Goal: Transaction & Acquisition: Purchase product/service

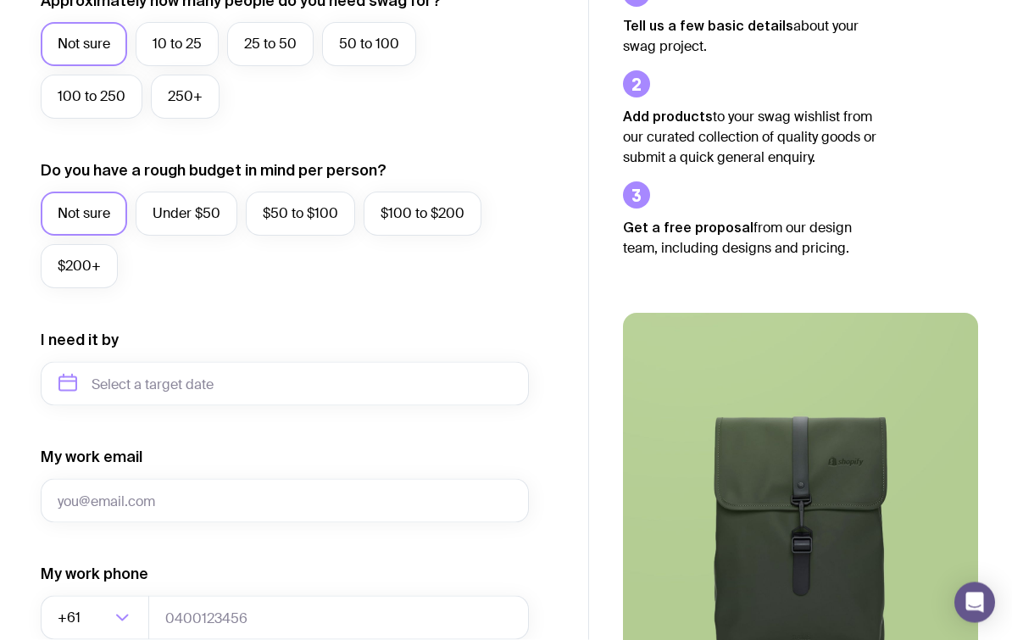
scroll to position [570, 0]
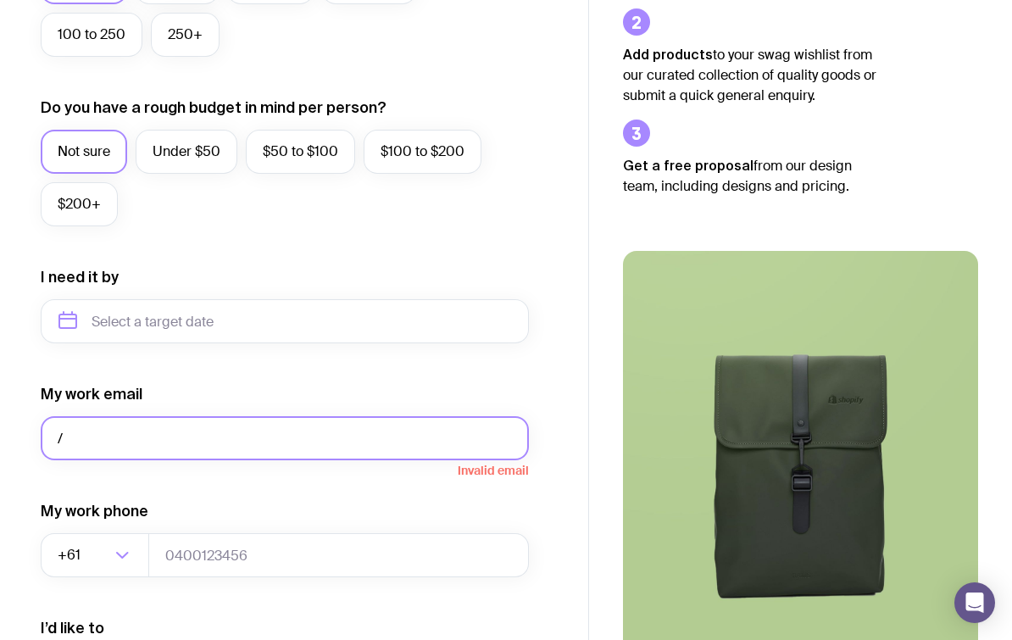
type input "/"
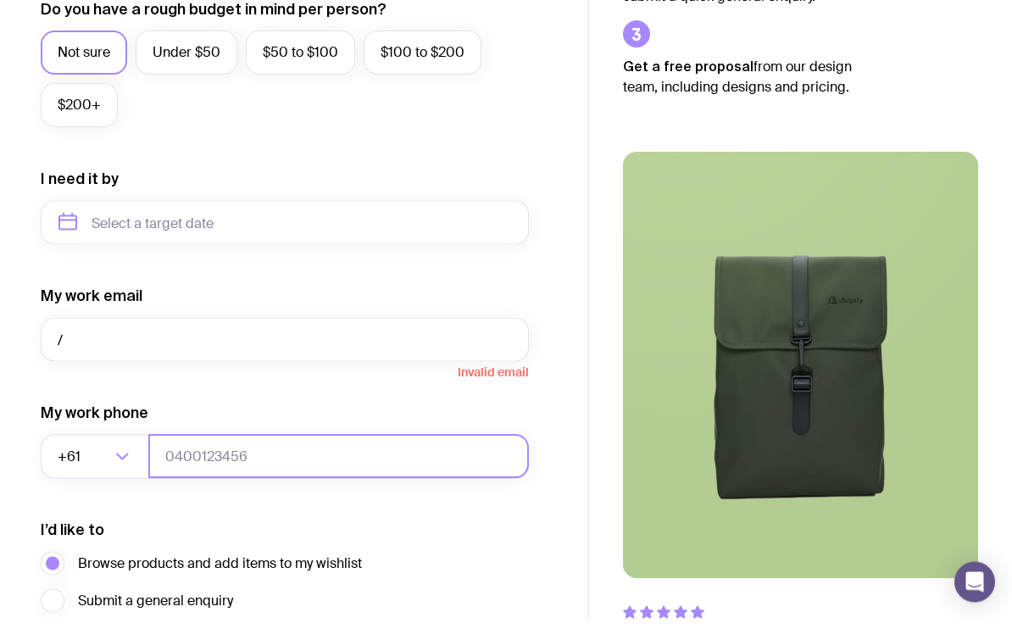
scroll to position [647, 0]
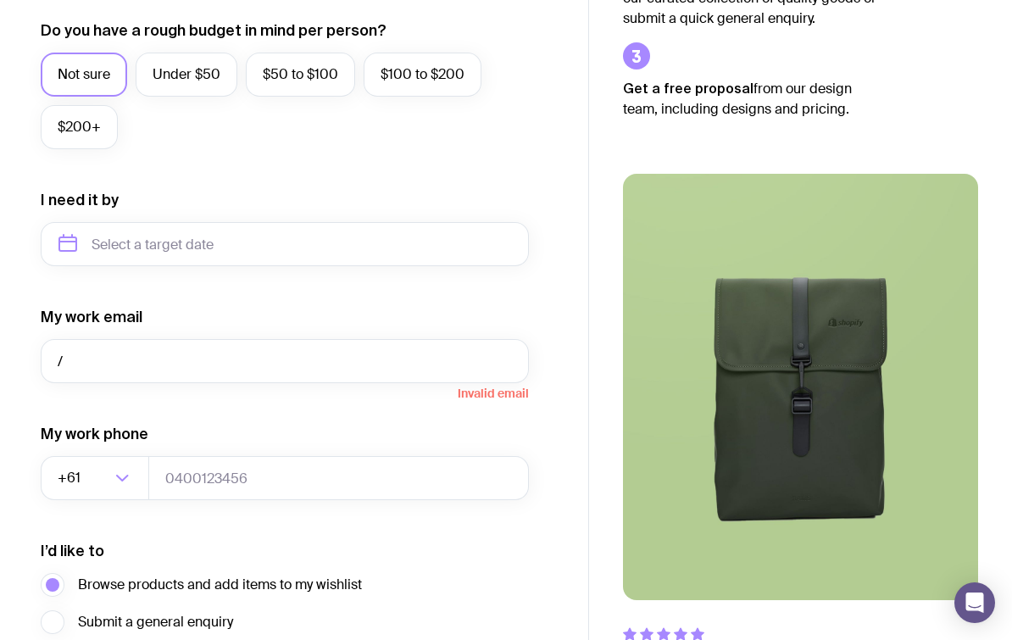
click at [484, 355] on input "/" at bounding box center [285, 361] width 488 height 44
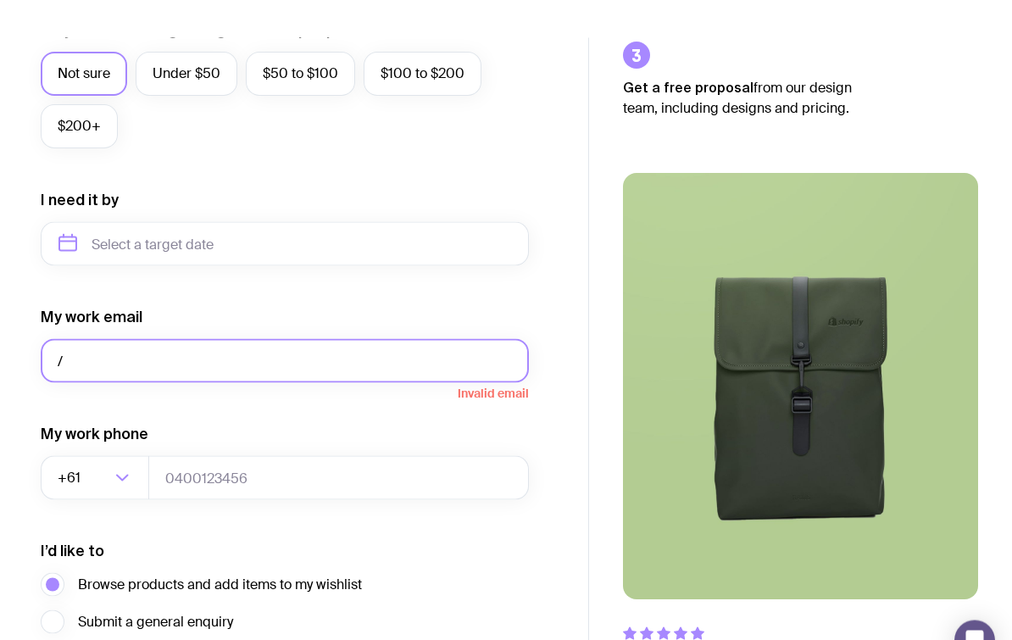
scroll to position [731, 0]
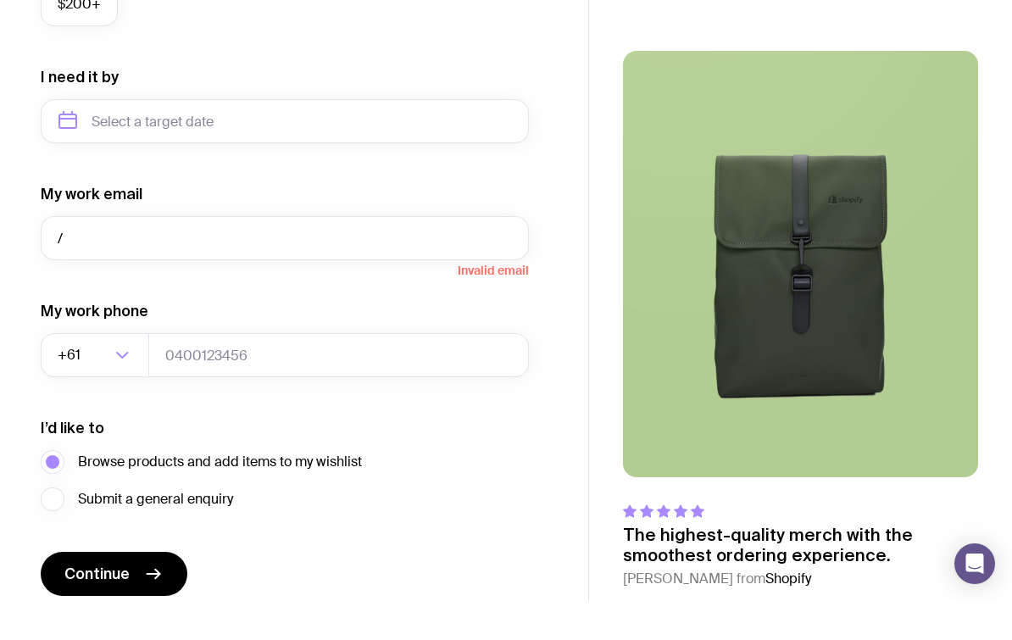
click at [121, 602] on span "Continue" at bounding box center [96, 612] width 65 height 20
click at [128, 602] on span "Continue" at bounding box center [96, 612] width 65 height 20
click at [135, 591] on button "Continue" at bounding box center [114, 613] width 147 height 44
click at [506, 372] on input "tel" at bounding box center [338, 394] width 380 height 44
click at [492, 372] on input "tel" at bounding box center [338, 394] width 380 height 44
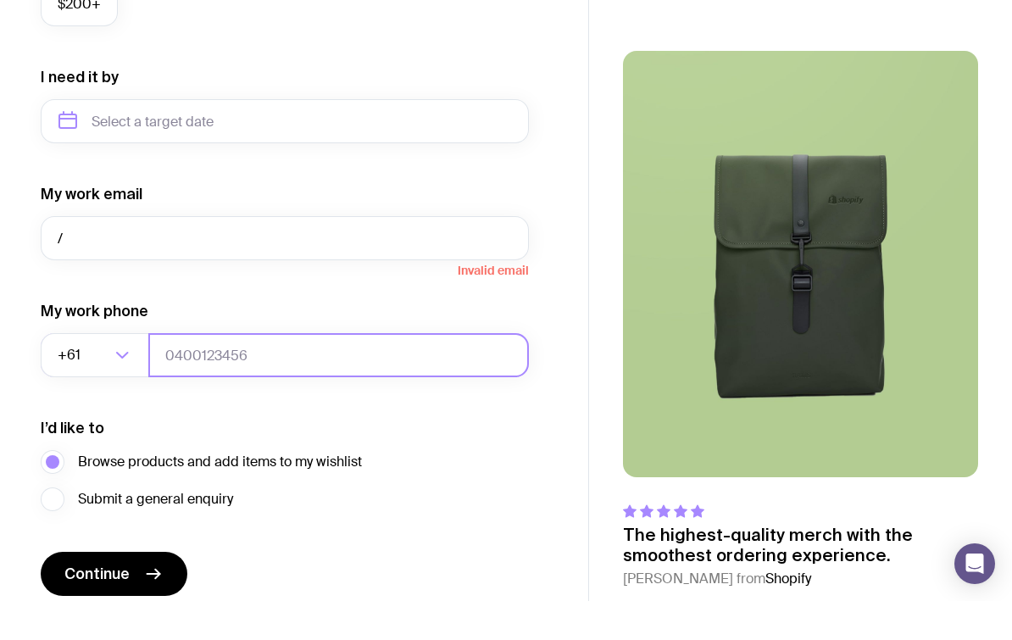
click at [478, 372] on input "tel" at bounding box center [338, 394] width 380 height 44
click at [461, 372] on input "tel" at bounding box center [338, 394] width 380 height 44
type input "0432007242"
click at [114, 602] on span "Continue" at bounding box center [96, 612] width 65 height 20
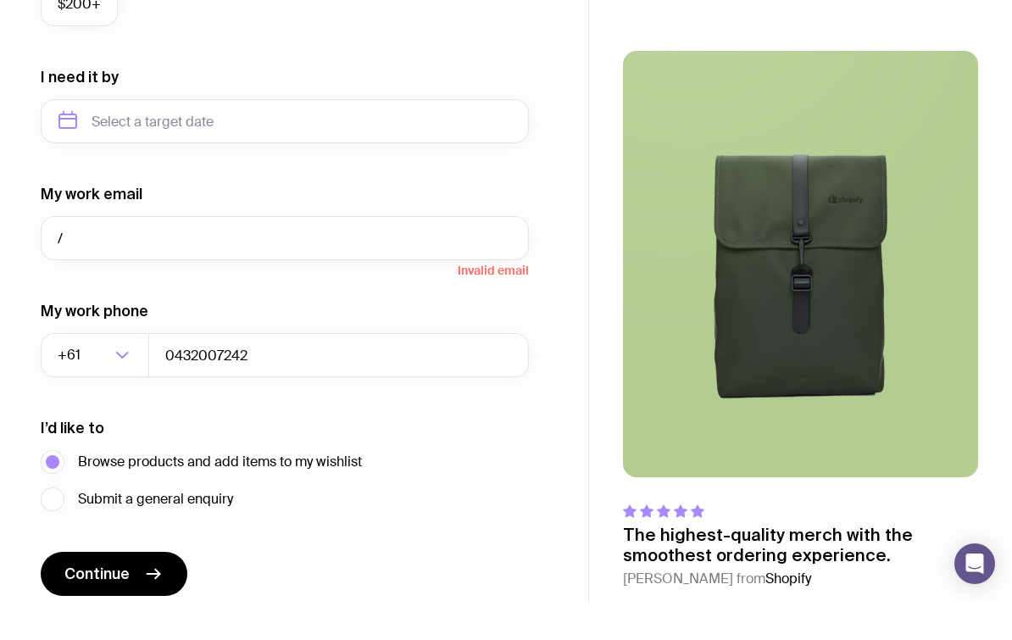
scroll to position [770, 0]
click at [147, 575] on icon "submit" at bounding box center [153, 573] width 20 height 20
click at [149, 578] on icon "submit" at bounding box center [153, 573] width 20 height 20
click at [154, 572] on icon "submit" at bounding box center [153, 573] width 20 height 20
click at [155, 569] on icon "submit" at bounding box center [157, 573] width 4 height 9
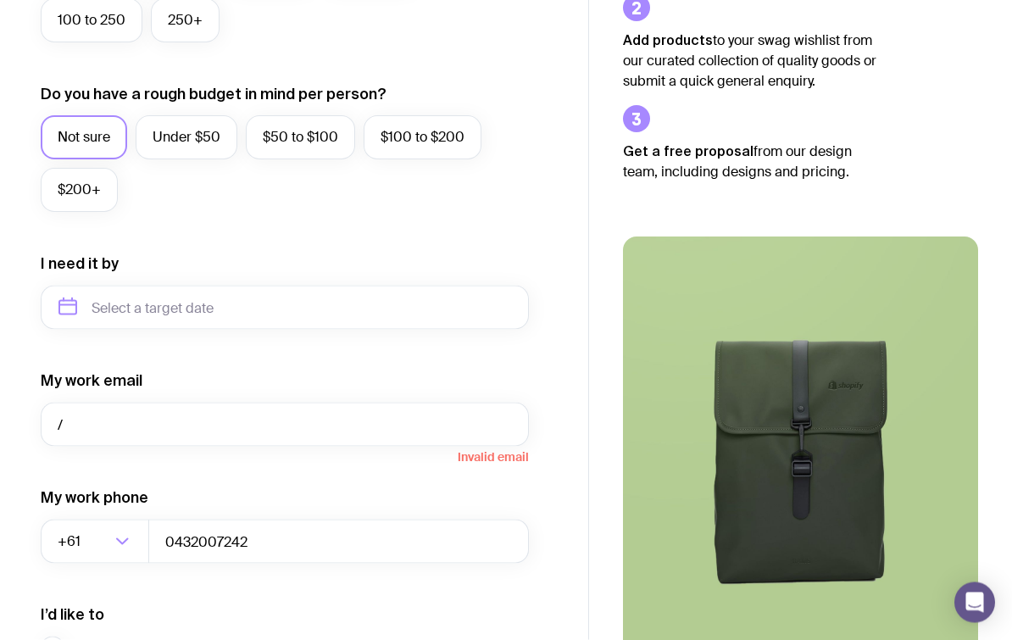
scroll to position [585, 0]
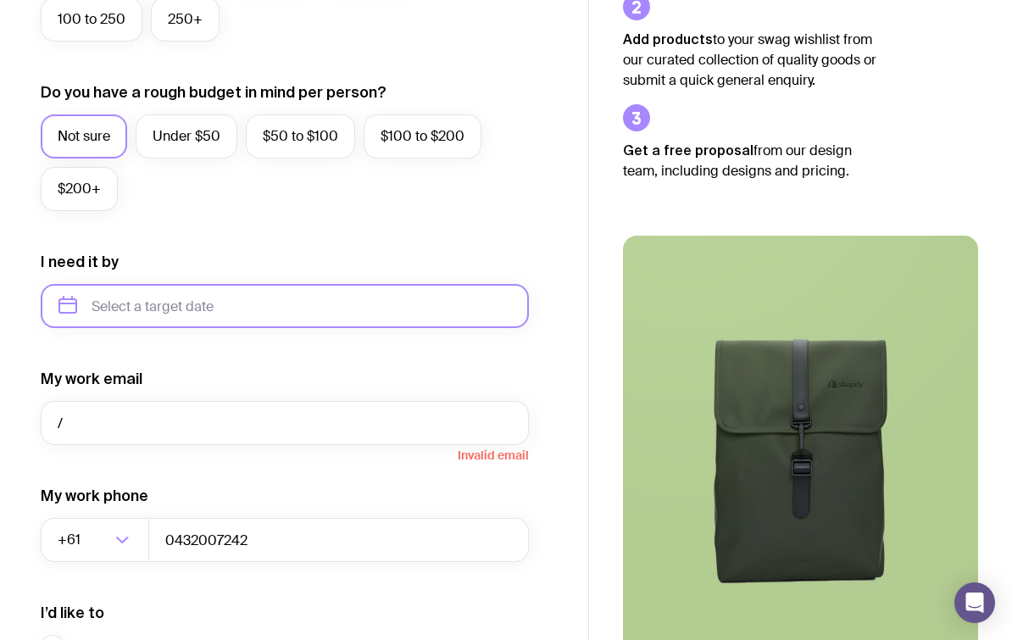
click at [470, 311] on input "text" at bounding box center [285, 306] width 488 height 44
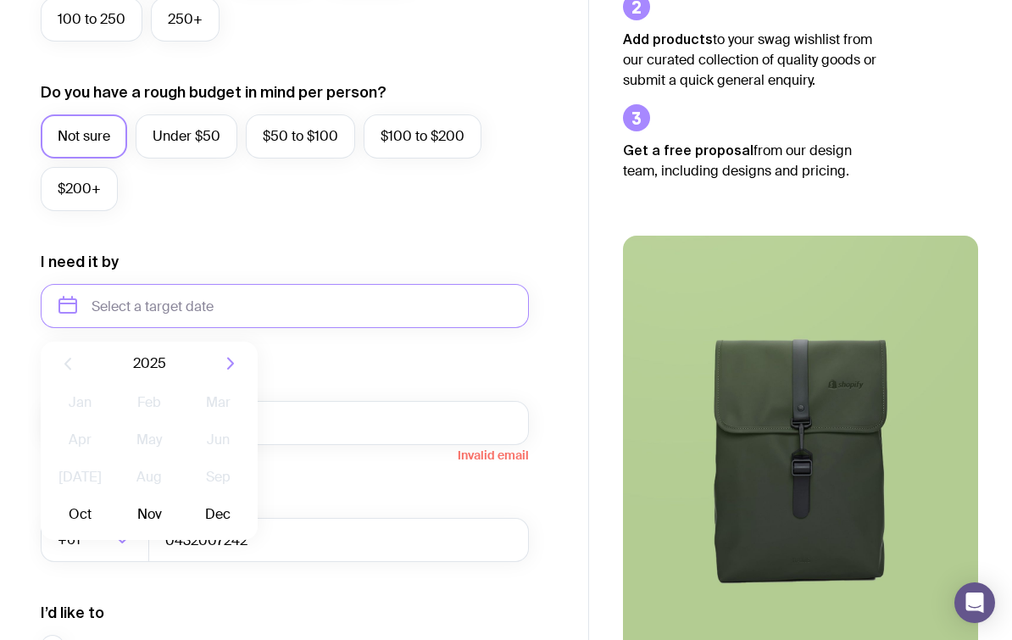
click at [222, 519] on button "Dec" at bounding box center [218, 514] width 62 height 34
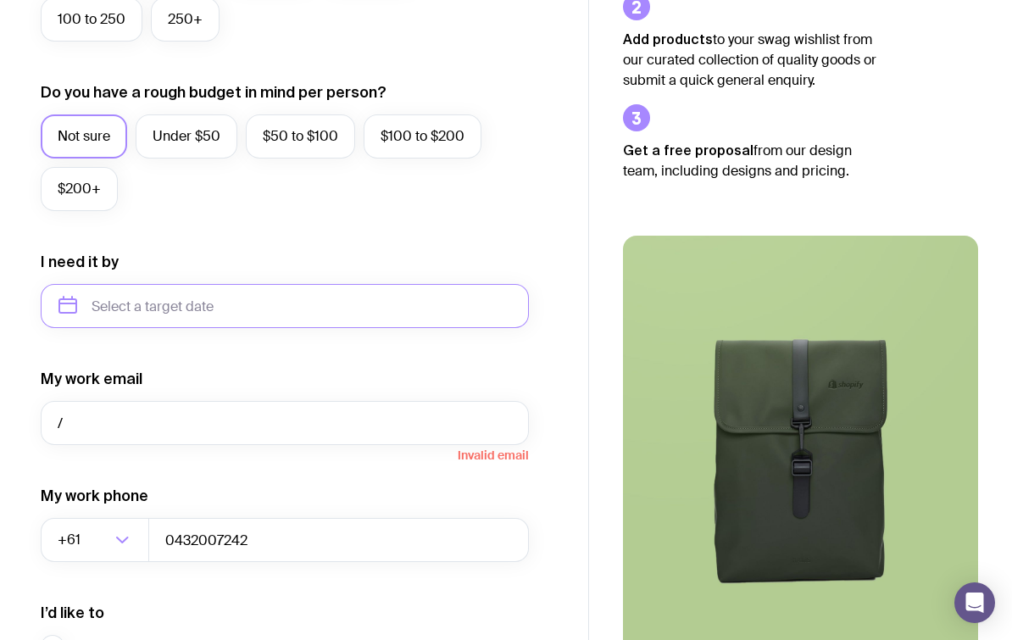
type input "[DATE]"
click at [290, 397] on div "My work email / Invalid email" at bounding box center [285, 407] width 488 height 76
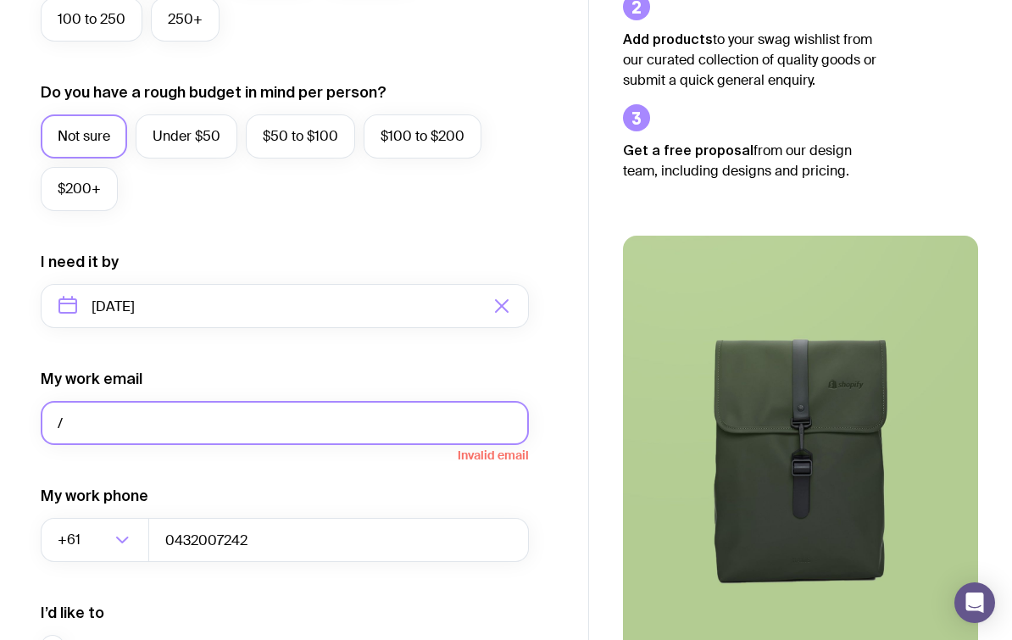
click at [287, 430] on input "/" at bounding box center [285, 423] width 488 height 44
click at [113, 423] on input "/" at bounding box center [285, 423] width 488 height 44
click at [240, 430] on input "2910936@ students" at bounding box center [285, 423] width 488 height 44
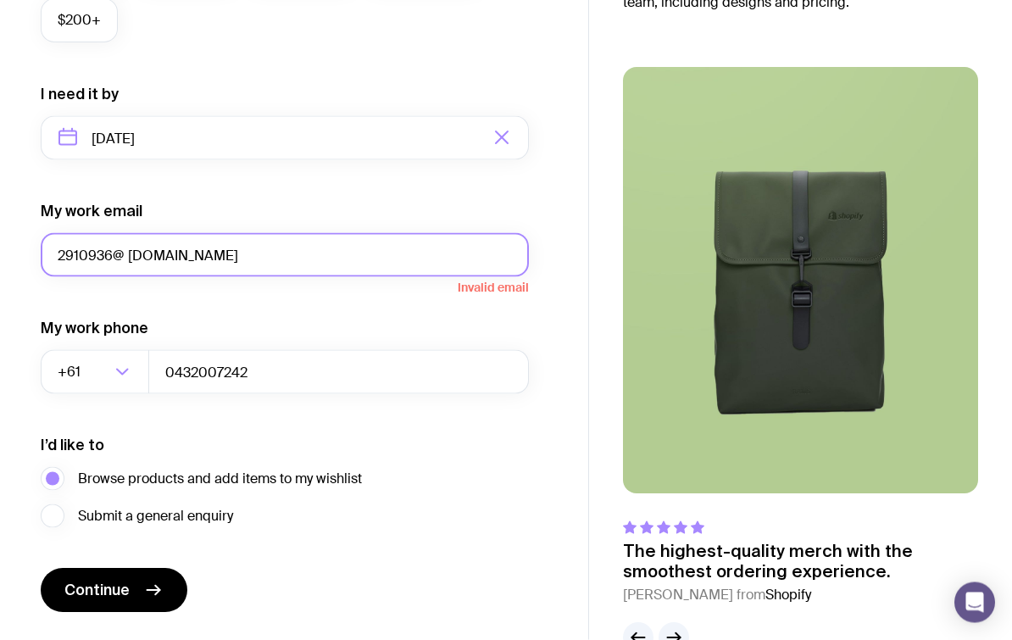
scroll to position [770, 0]
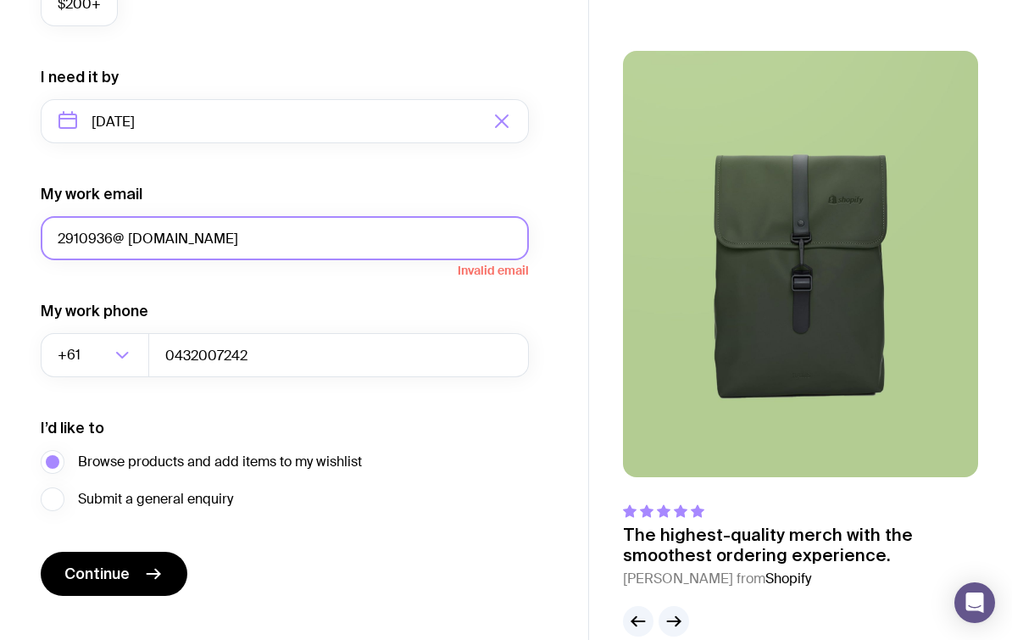
click at [107, 561] on button "Continue" at bounding box center [114, 574] width 147 height 44
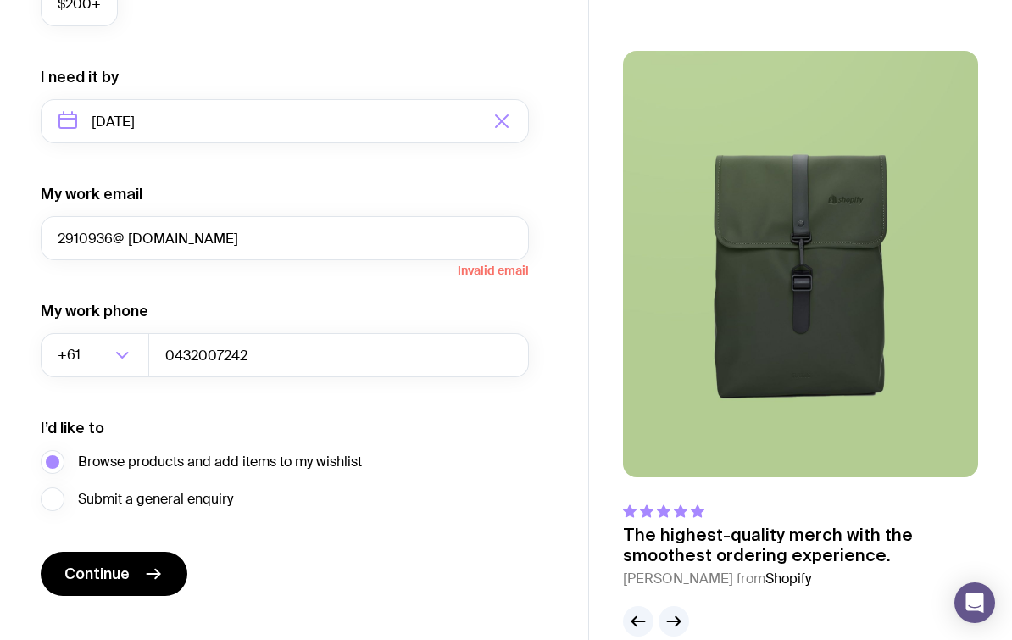
click at [125, 575] on span "Continue" at bounding box center [96, 573] width 65 height 20
click at [130, 578] on button "Continue" at bounding box center [114, 574] width 147 height 44
click at [134, 579] on button "Continue" at bounding box center [114, 574] width 147 height 44
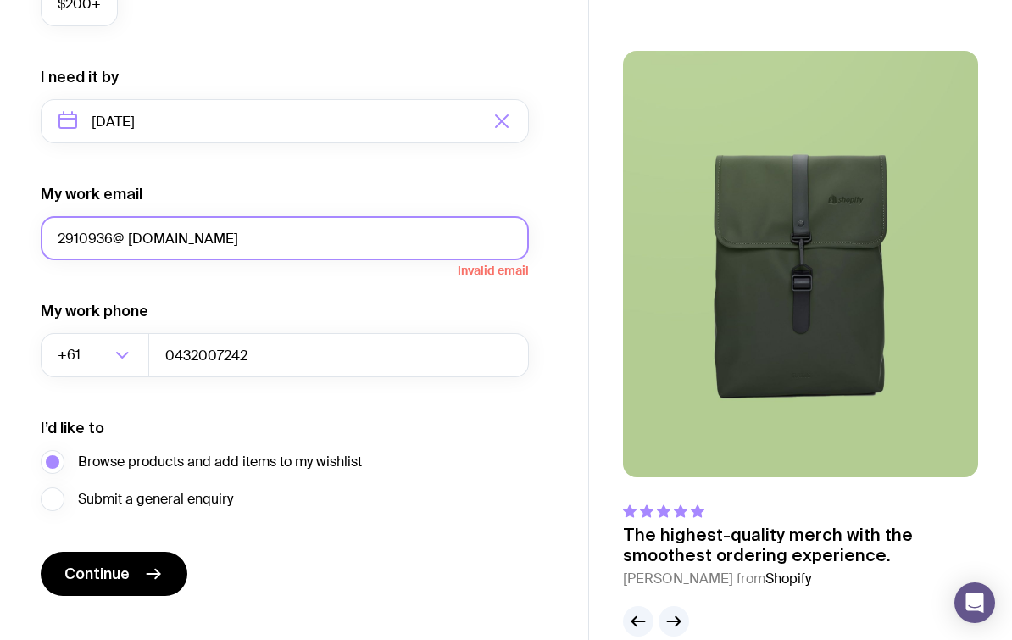
click at [137, 236] on input "2910936@ [DOMAIN_NAME]" at bounding box center [285, 238] width 488 height 44
click at [114, 229] on input "2910936@ [DOMAIN_NAME]" at bounding box center [285, 238] width 488 height 44
type input "[EMAIL_ADDRESS][DOMAIN_NAME]"
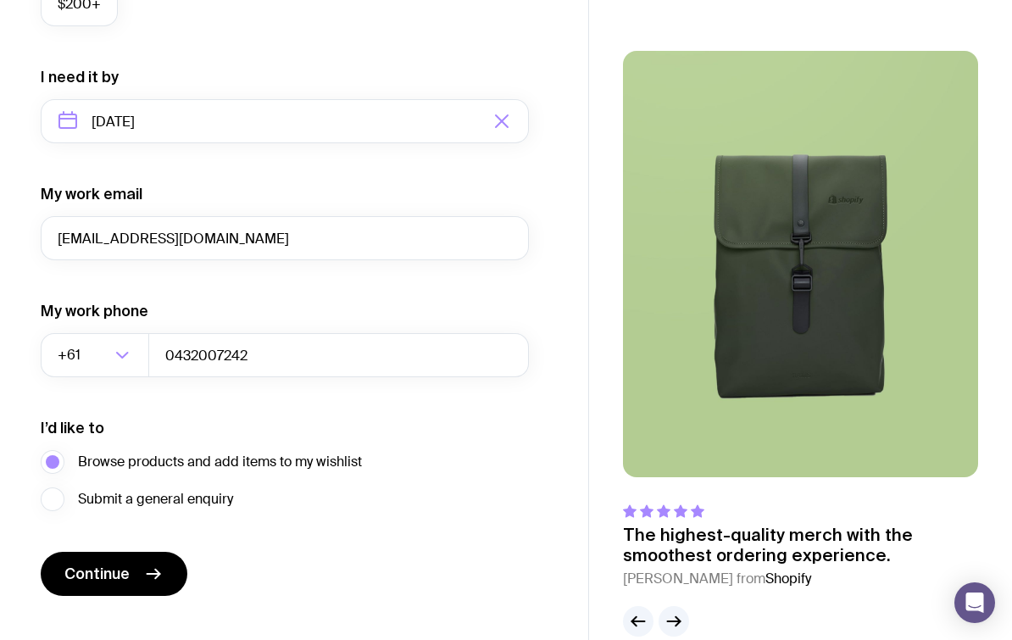
click at [586, 297] on div "I want swag for Customers Team members An event Approximately how many people d…" at bounding box center [294, 42] width 588 height 1107
click at [125, 591] on button "Continue" at bounding box center [114, 574] width 147 height 44
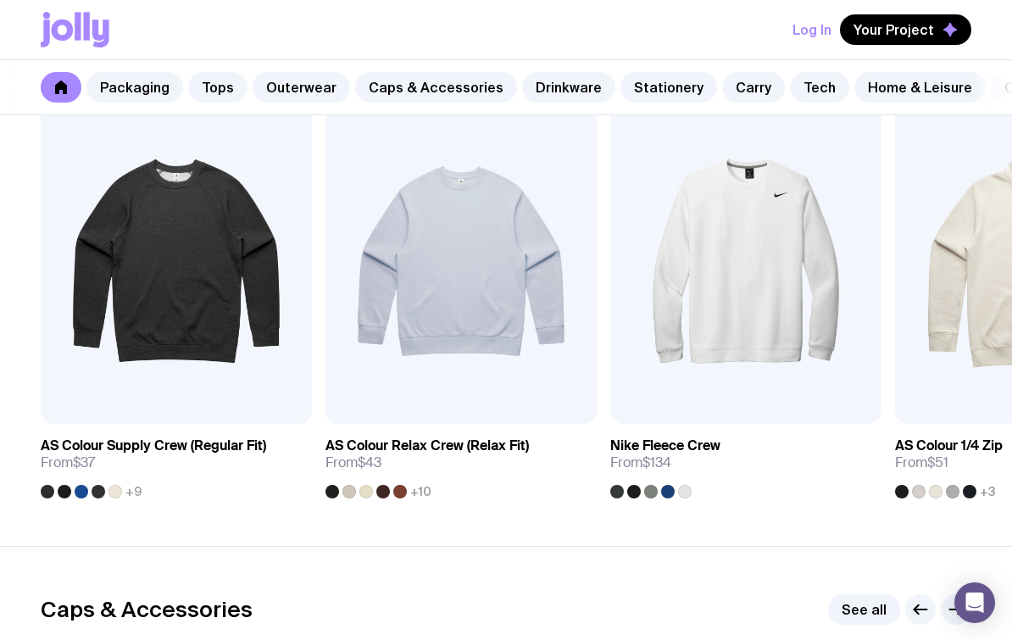
scroll to position [1434, 0]
click at [245, 393] on link "View" at bounding box center [266, 404] width 58 height 31
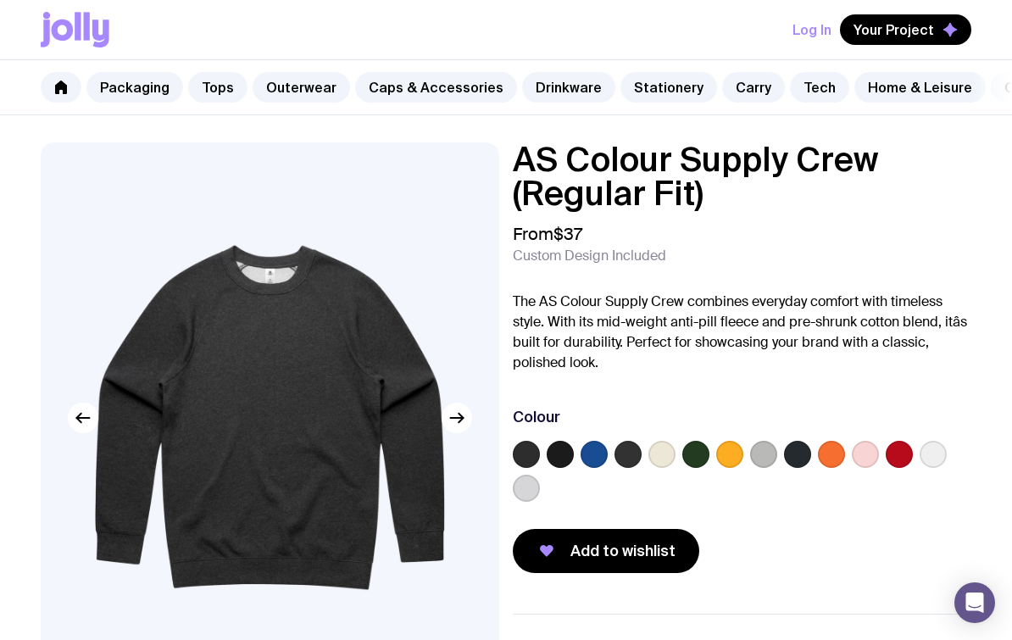
click at [659, 456] on label at bounding box center [661, 454] width 27 height 27
click at [0, 0] on input "radio" at bounding box center [0, 0] width 0 height 0
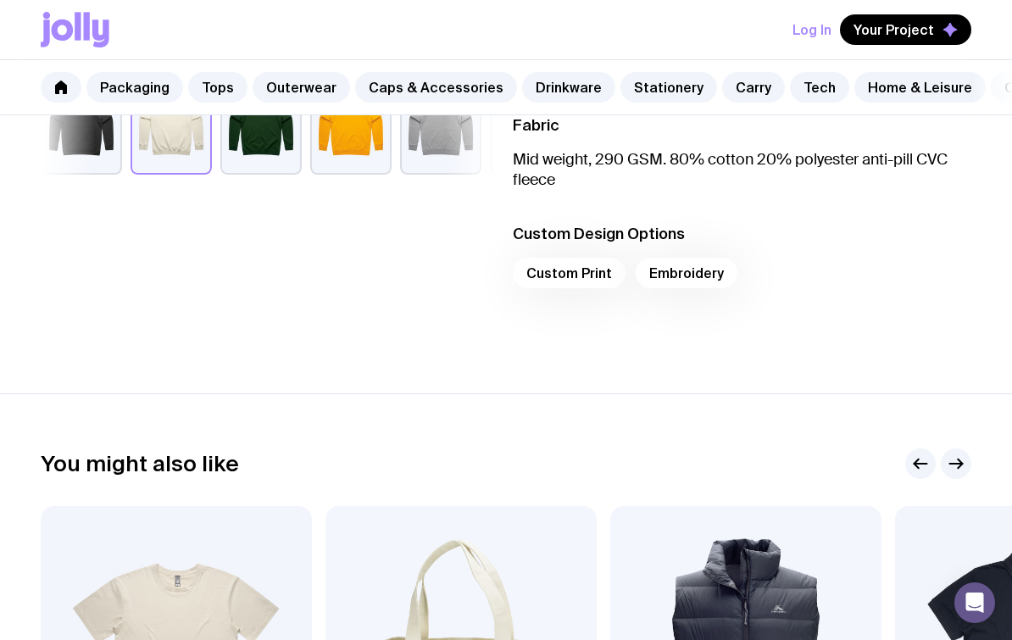
scroll to position [582, 0]
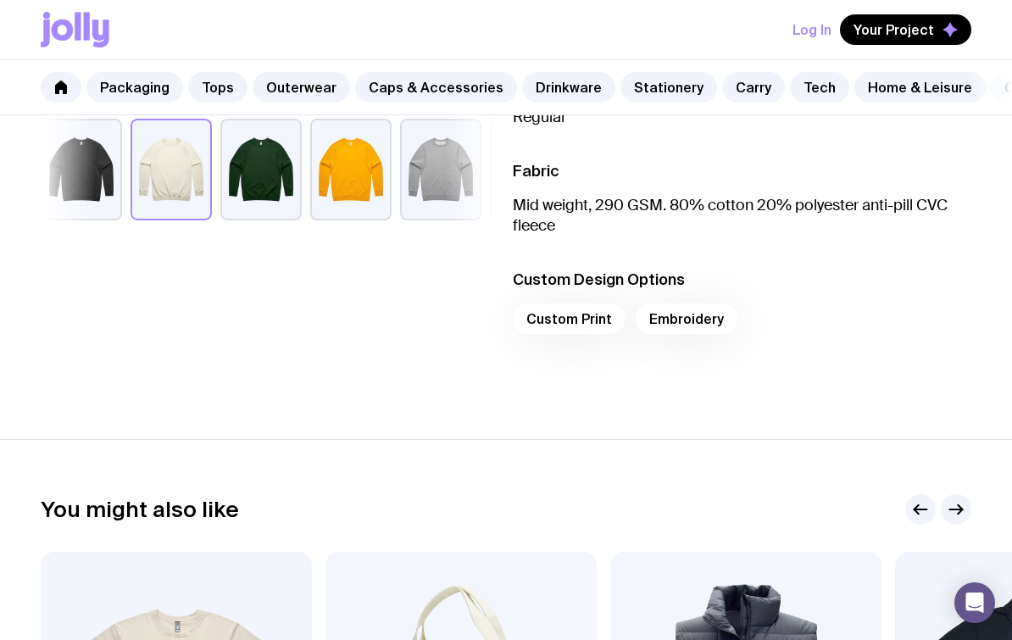
click at [578, 328] on div "Custom Print Embroidery" at bounding box center [742, 323] width 458 height 41
click at [587, 332] on div "Custom Print Embroidery" at bounding box center [742, 323] width 458 height 41
click at [590, 310] on div "Custom Print Embroidery" at bounding box center [742, 323] width 458 height 41
click at [591, 311] on div "Custom Print Embroidery" at bounding box center [742, 323] width 458 height 41
click at [582, 319] on div "Custom Print Embroidery" at bounding box center [742, 323] width 458 height 41
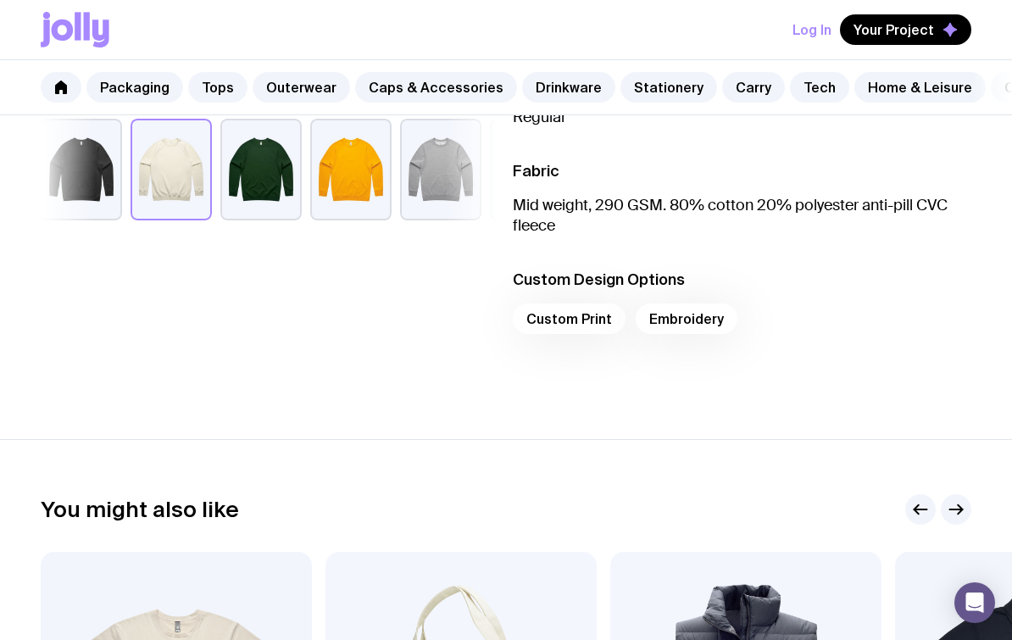
click at [780, 371] on ul "Fit Regular Fabric Mid weight, 290 GSM. 80% cotton 20% polyester anti-pill CVC …" at bounding box center [742, 207] width 458 height 353
click at [593, 309] on div "Custom Print Embroidery" at bounding box center [742, 323] width 458 height 41
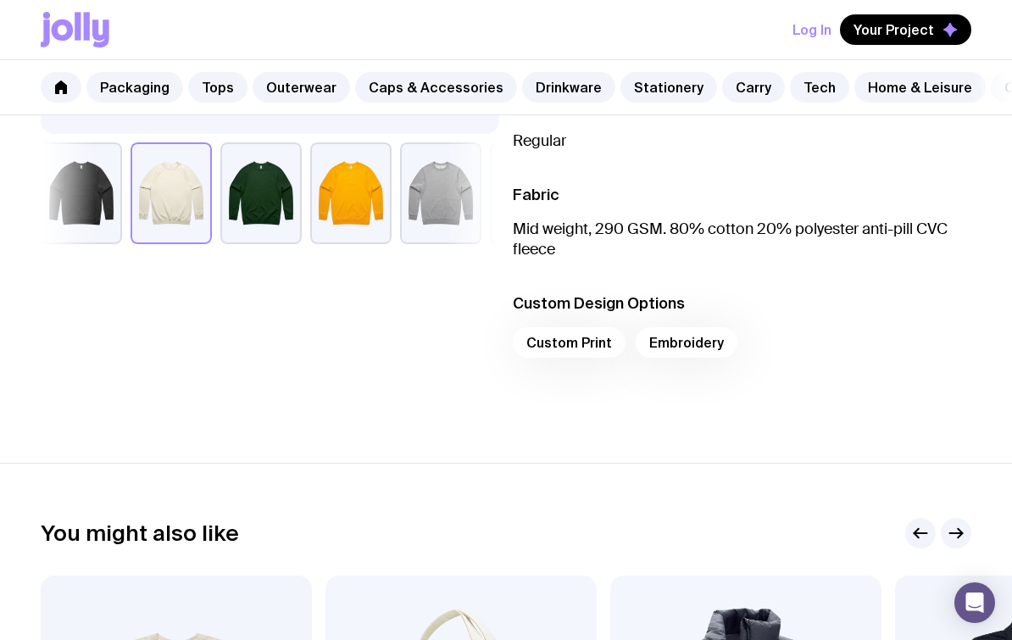
scroll to position [558, 0]
click at [567, 339] on div "Custom Print Embroidery" at bounding box center [742, 348] width 458 height 41
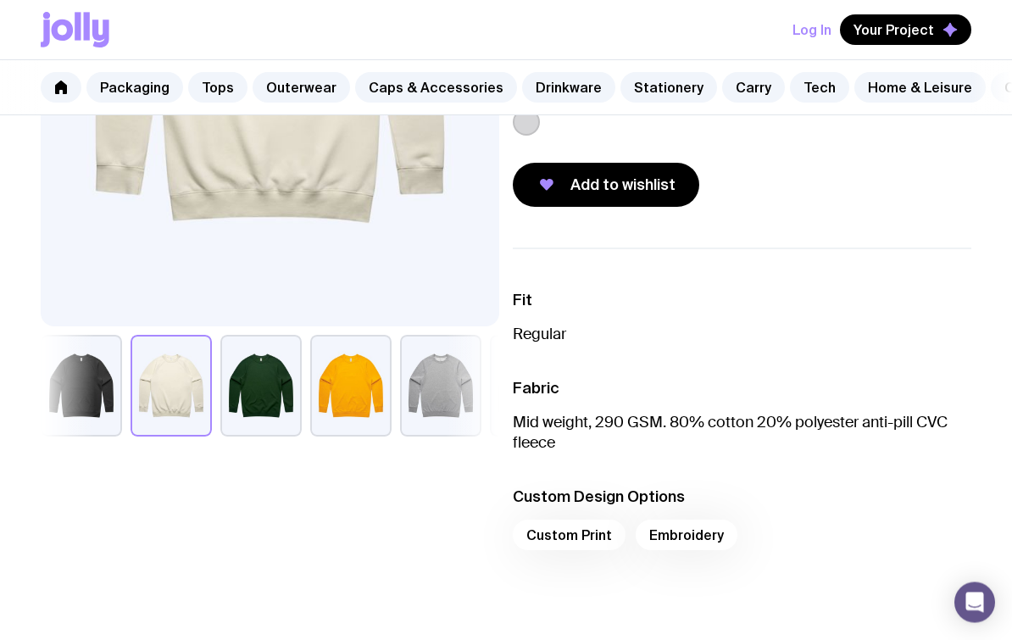
scroll to position [366, 0]
click at [574, 542] on div "Custom Print Embroidery" at bounding box center [742, 539] width 458 height 41
click at [580, 530] on div "Custom Print Embroidery" at bounding box center [742, 539] width 458 height 41
click at [589, 539] on div "Custom Print Embroidery" at bounding box center [742, 539] width 458 height 41
click at [673, 535] on div "Custom Print Embroidery" at bounding box center [742, 539] width 458 height 41
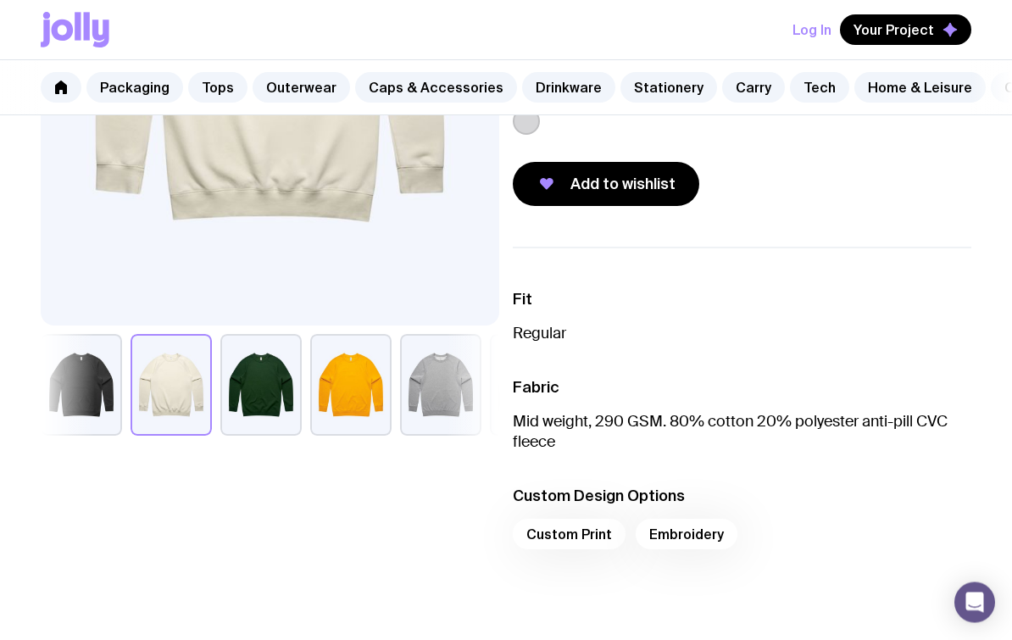
click at [595, 536] on div "Custom Print Embroidery" at bounding box center [742, 539] width 458 height 41
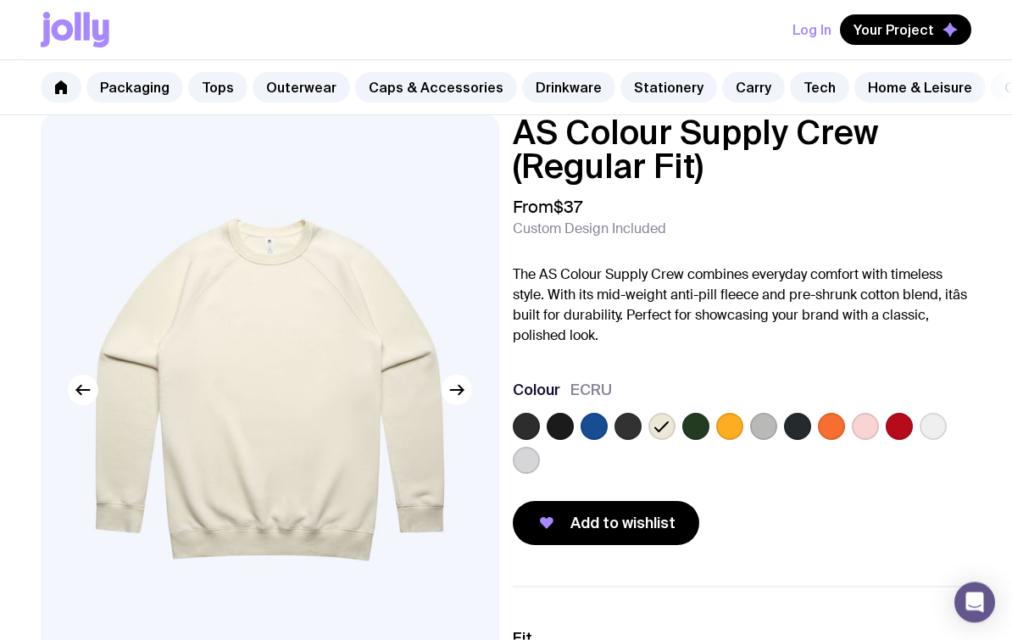
scroll to position [24, 0]
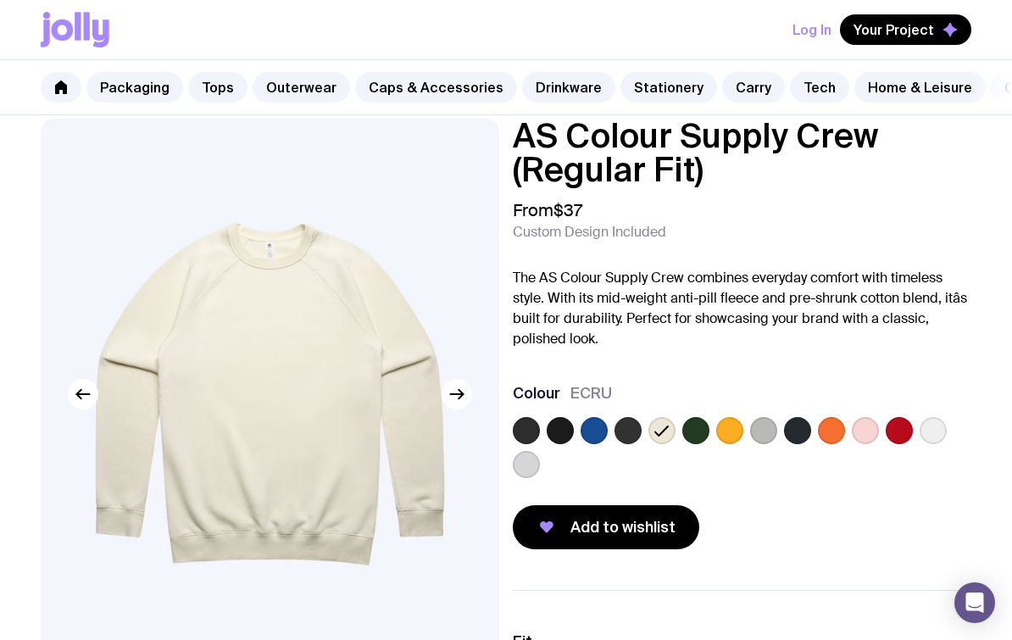
click at [463, 394] on icon "button" at bounding box center [457, 394] width 13 height 0
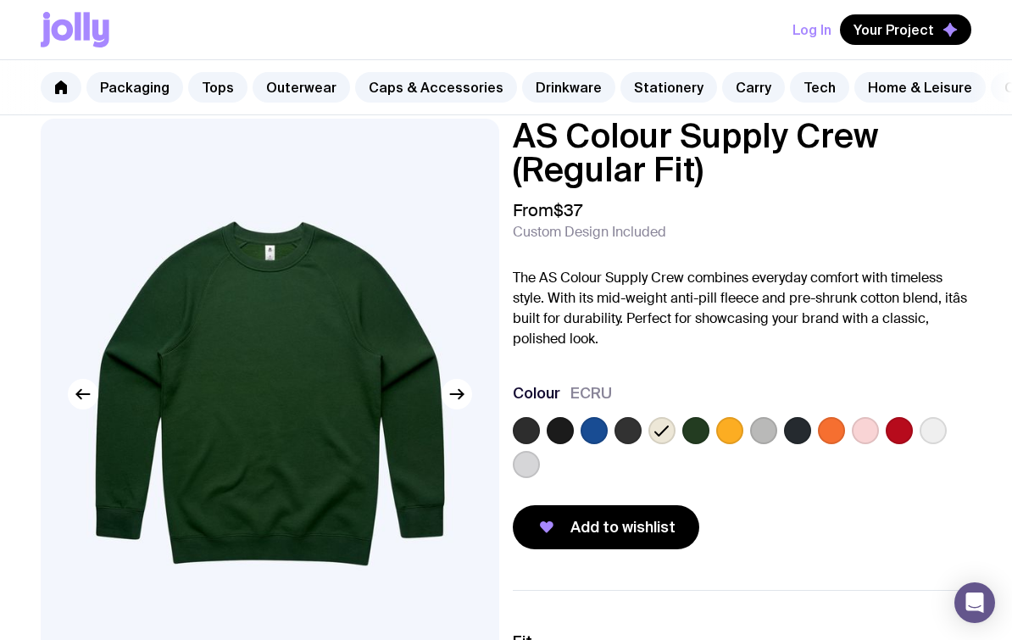
click at [458, 394] on icon "button" at bounding box center [457, 394] width 13 height 0
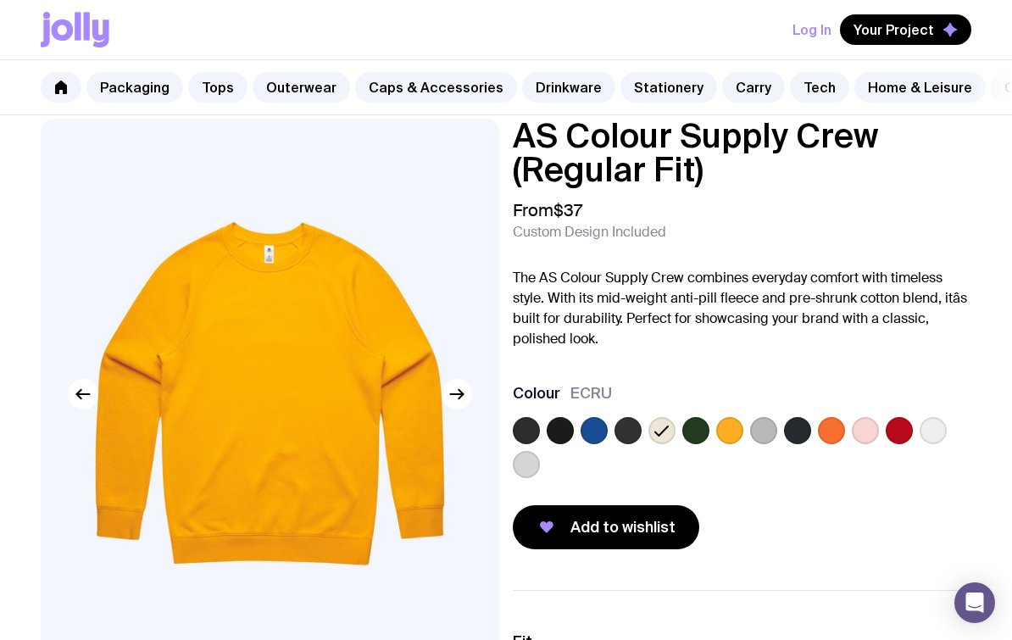
click at [111, 397] on img at bounding box center [270, 394] width 458 height 550
click at [673, 427] on label at bounding box center [661, 430] width 27 height 27
click at [0, 0] on input "radio" at bounding box center [0, 0] width 0 height 0
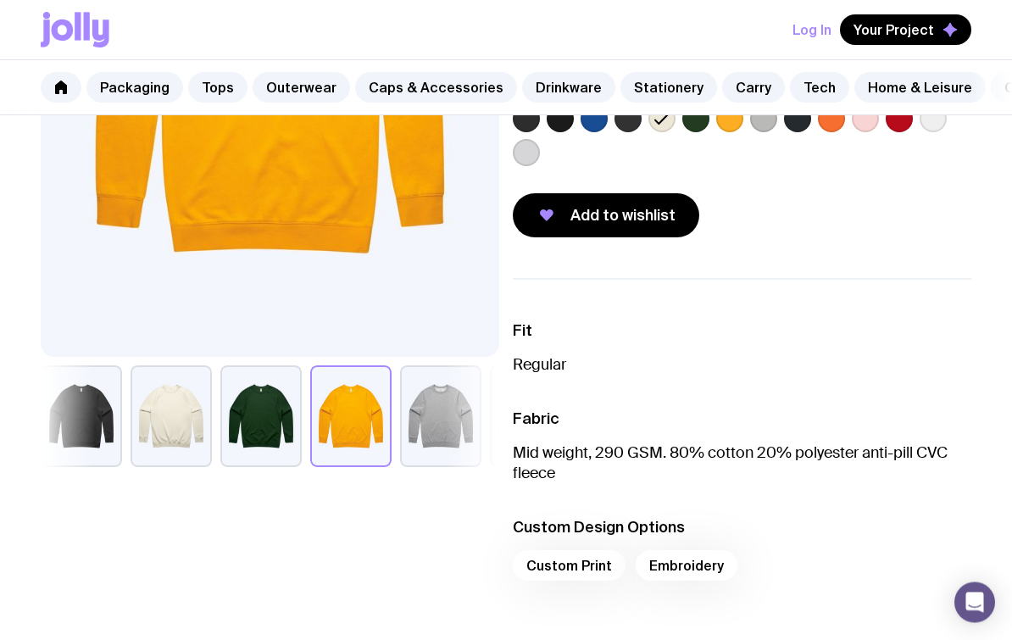
scroll to position [336, 0]
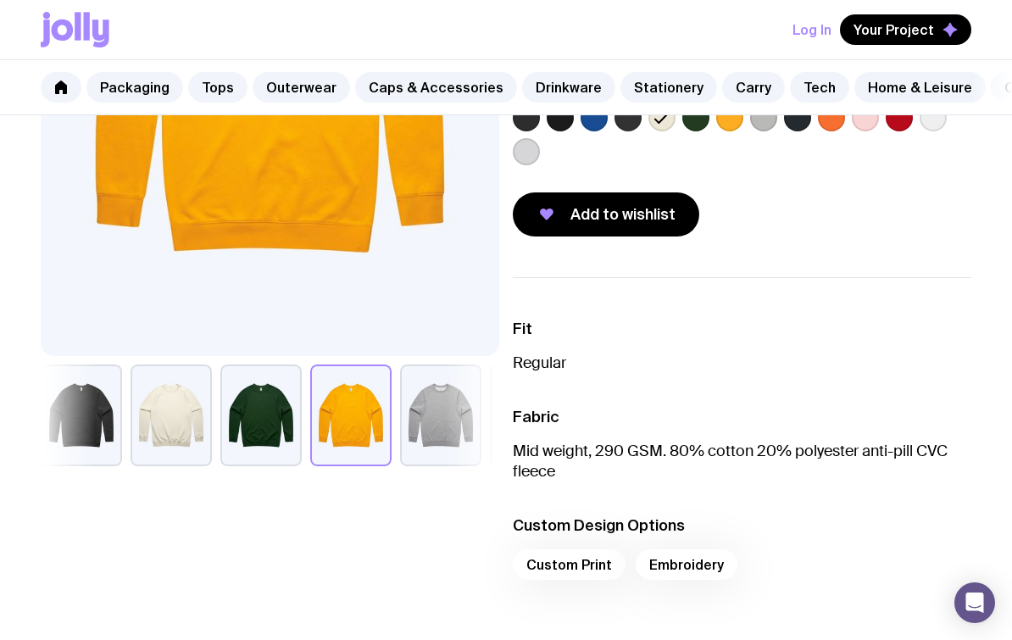
click at [576, 567] on div "Custom Print Embroidery" at bounding box center [742, 569] width 458 height 41
click at [568, 554] on div "Custom Print Embroidery" at bounding box center [742, 569] width 458 height 41
click at [559, 545] on li "Custom Design Options Custom Print Embroidery" at bounding box center [742, 552] width 458 height 75
click at [570, 563] on div "Custom Print Embroidery" at bounding box center [742, 569] width 458 height 41
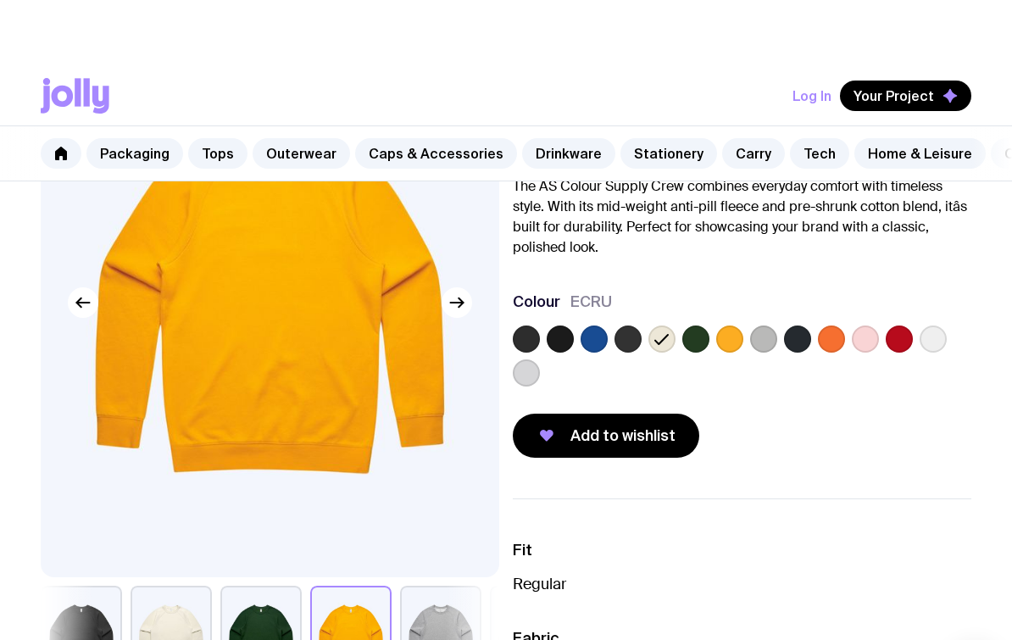
scroll to position [0, 0]
